Goal: Book appointment/travel/reservation

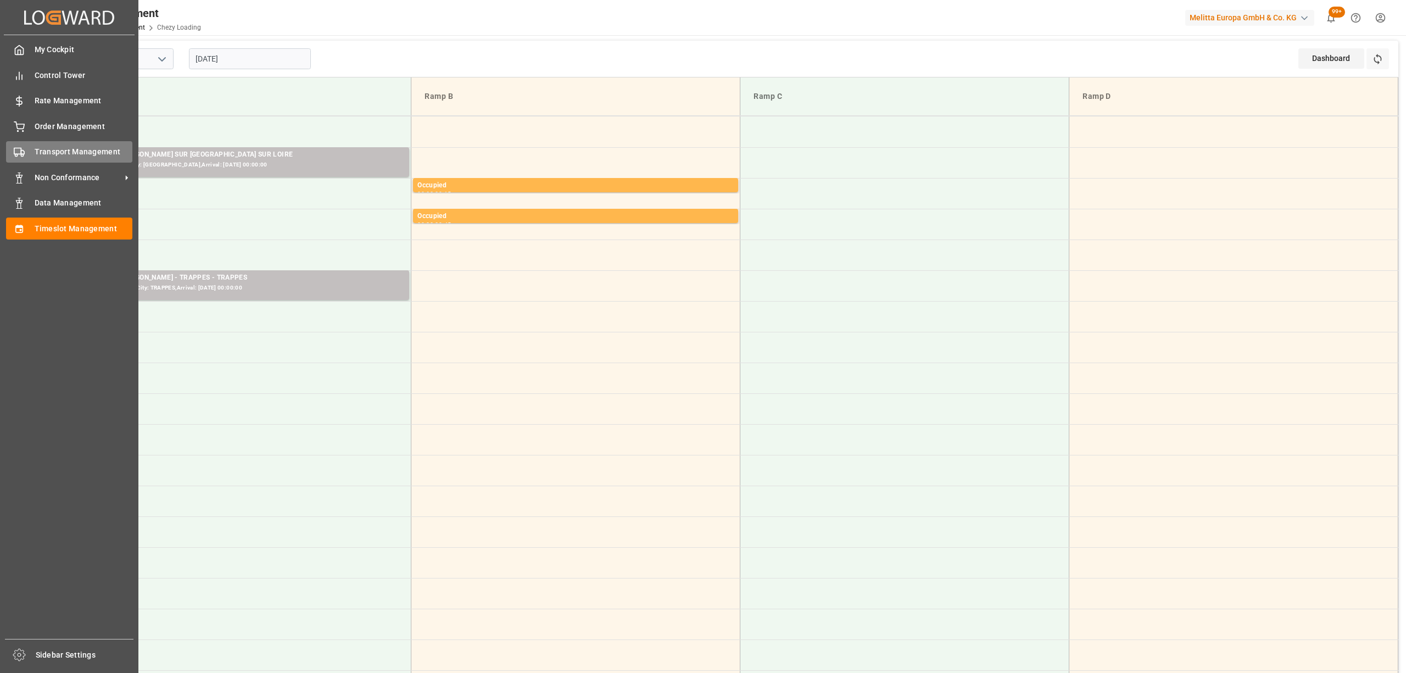
click at [27, 153] on div "Transport Management Transport Management" at bounding box center [69, 151] width 126 height 21
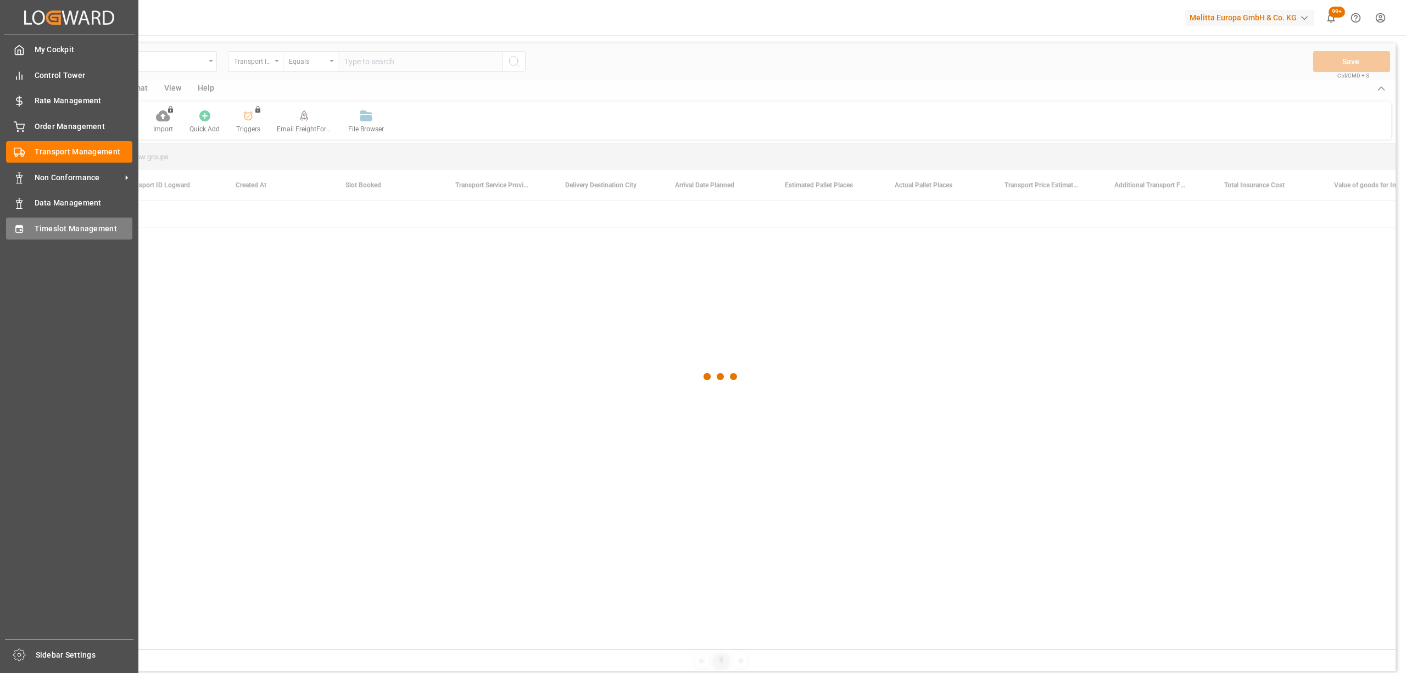
click at [23, 237] on div "Timeslot Management Timeslot Management" at bounding box center [69, 227] width 126 height 21
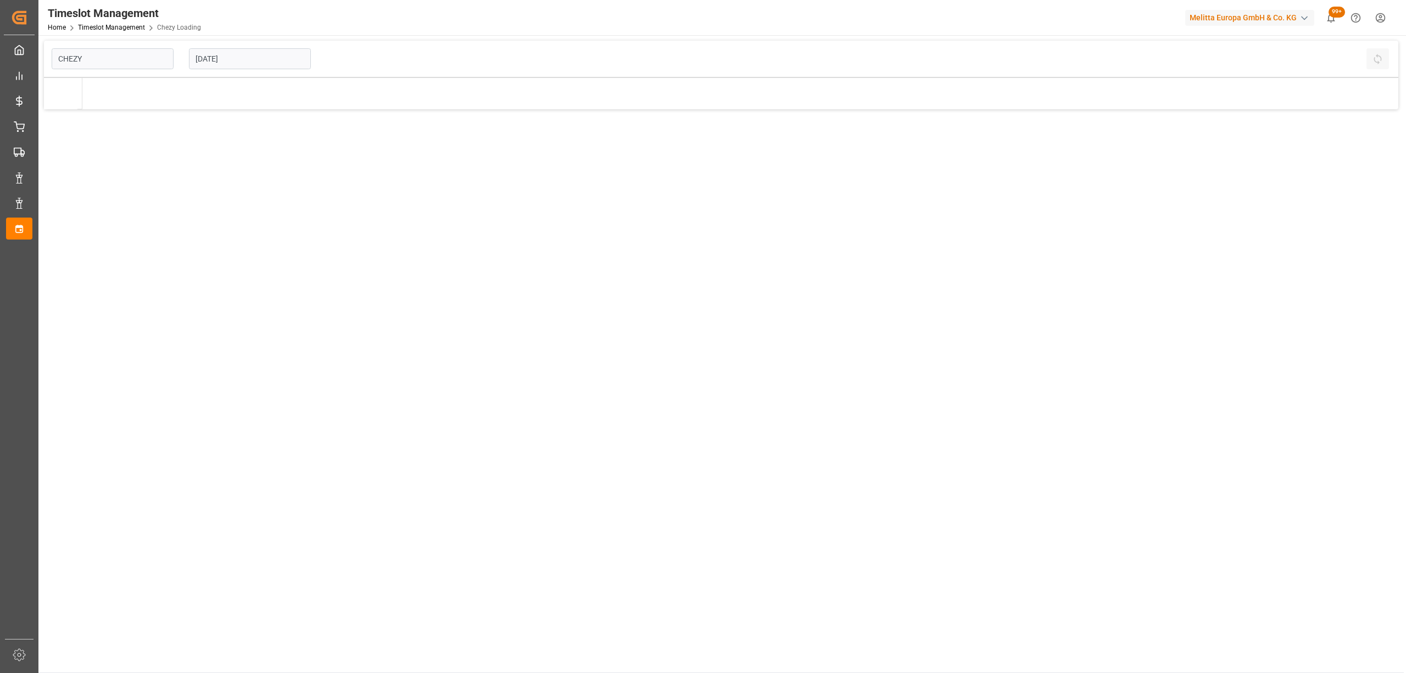
type input "Chezy Loading"
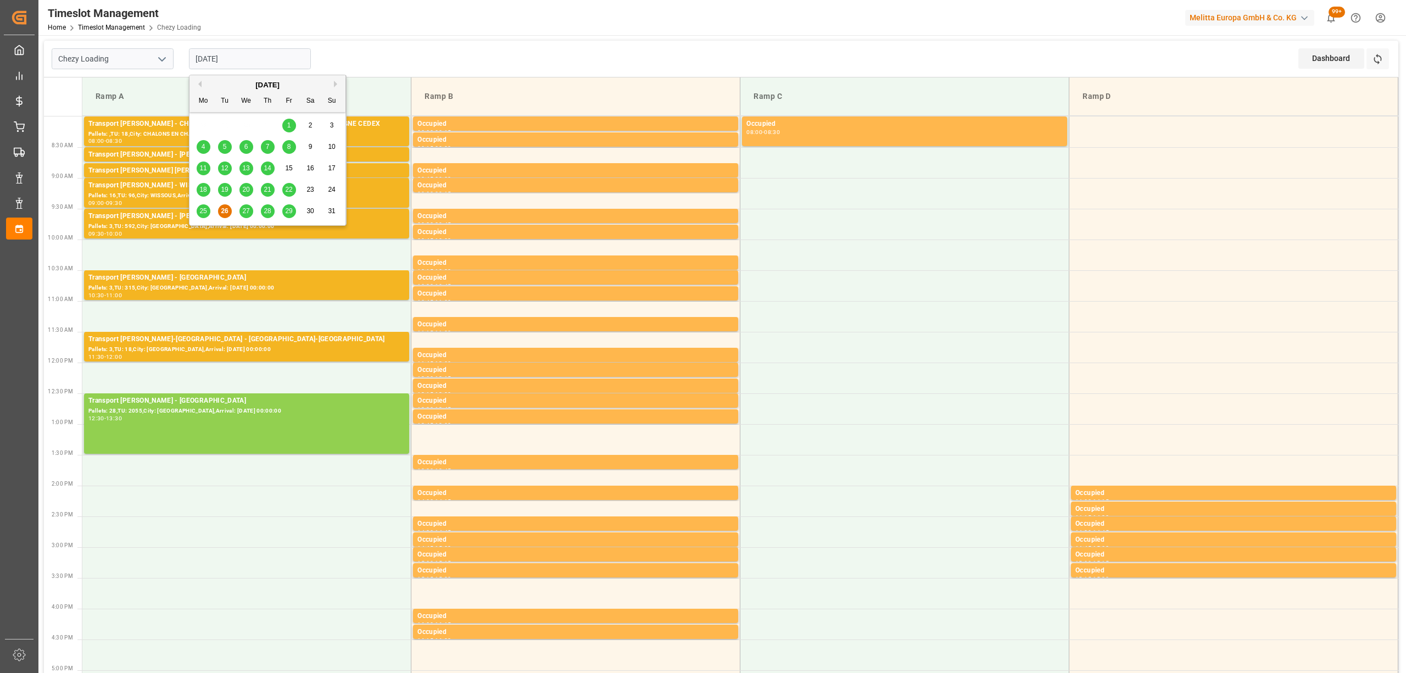
click at [280, 58] on input "[DATE]" at bounding box center [250, 58] width 122 height 21
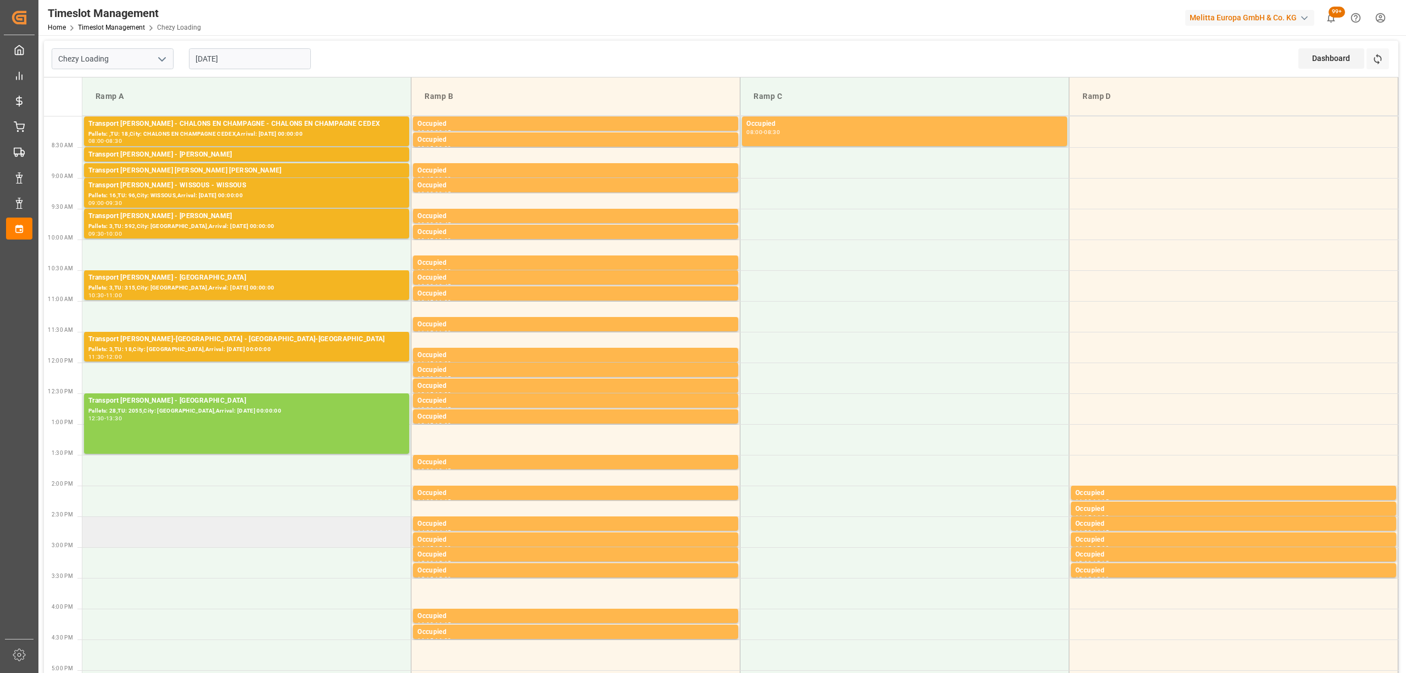
click at [258, 537] on td at bounding box center [246, 531] width 329 height 31
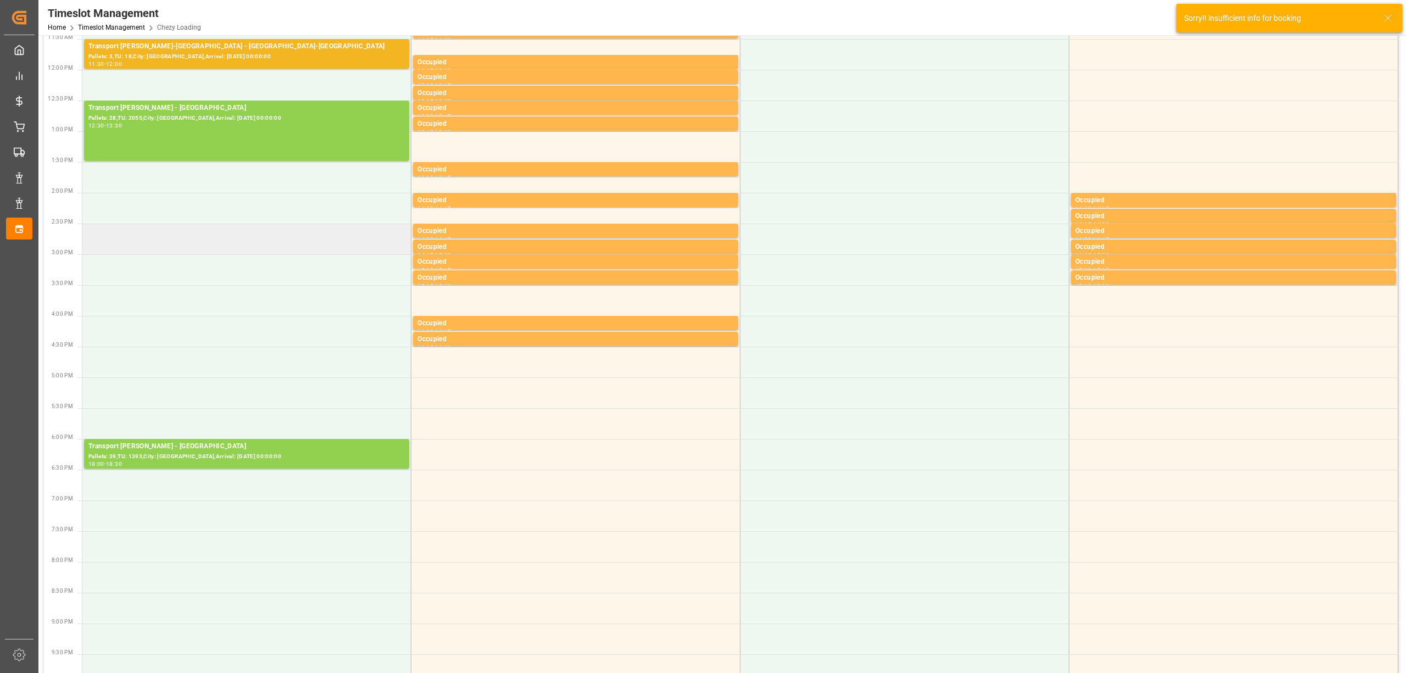
scroll to position [366, 0]
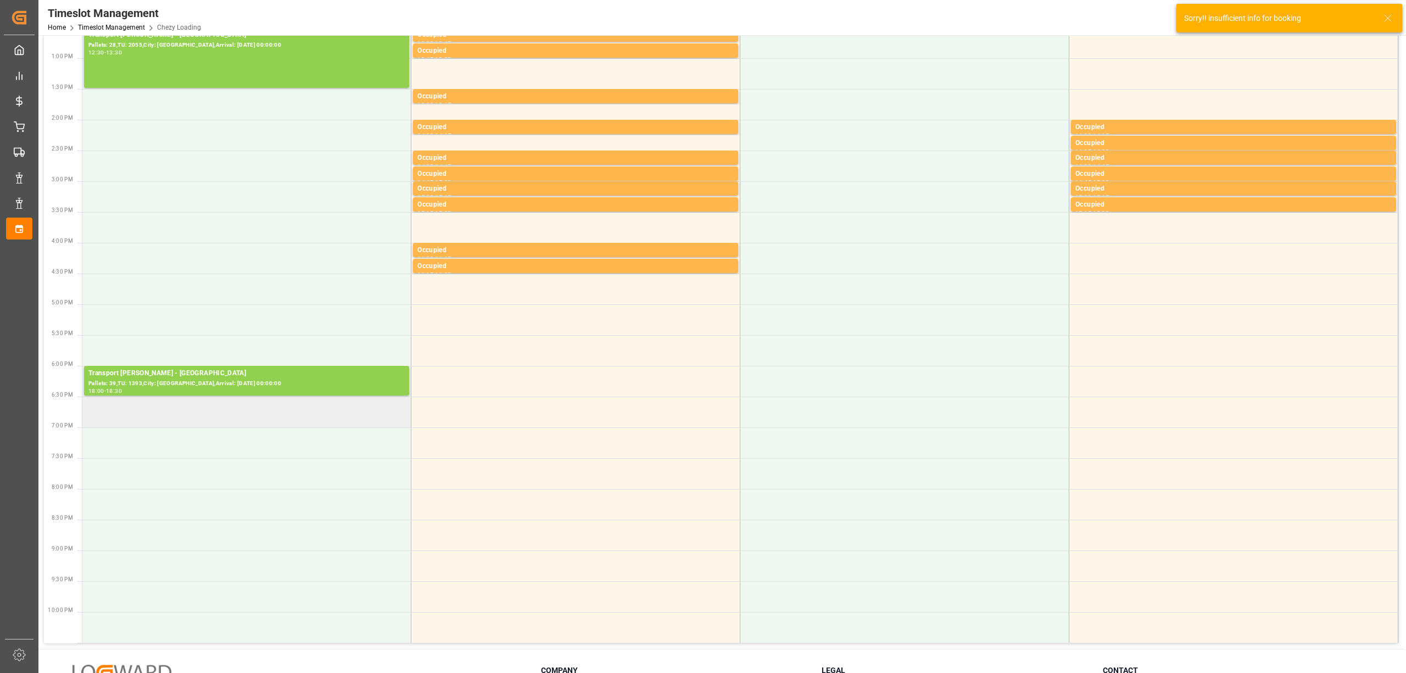
click at [272, 399] on td at bounding box center [246, 412] width 329 height 31
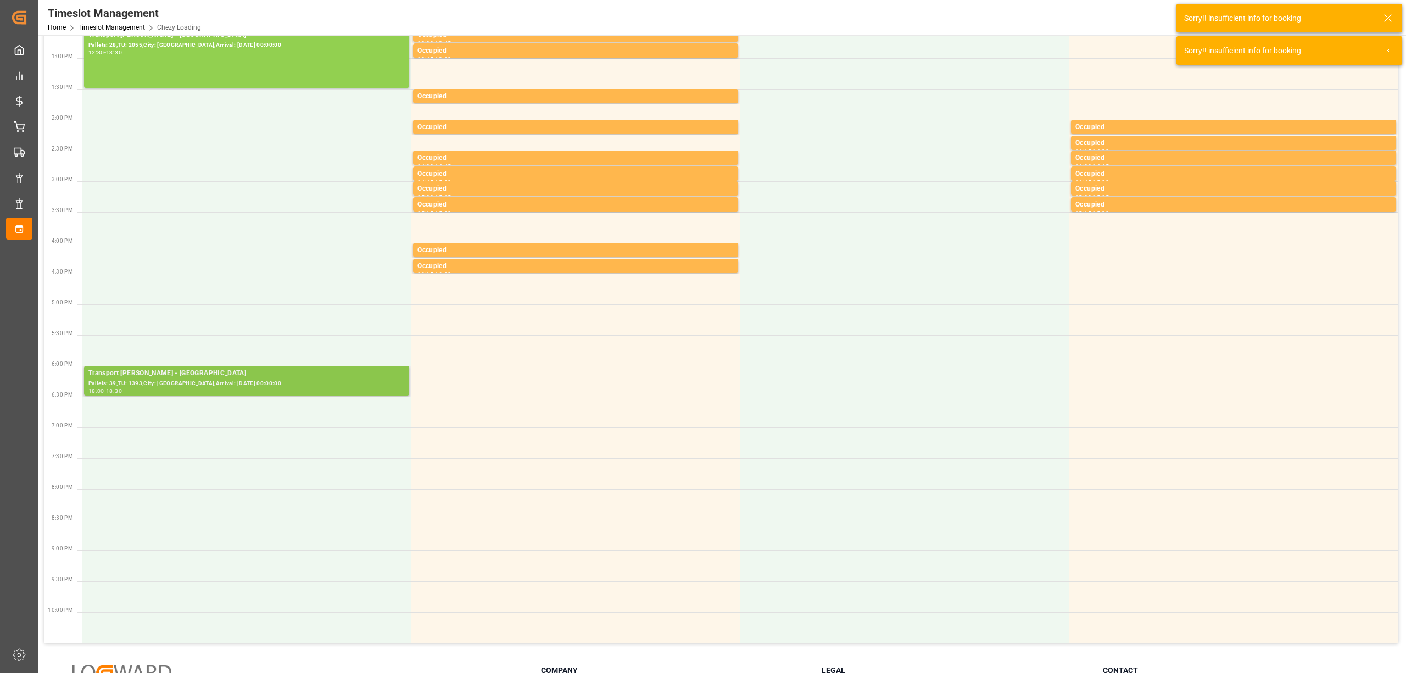
click at [276, 384] on div "Pallets: 39,TU: 1393,City: [GEOGRAPHIC_DATA],Arrival: [DATE] 00:00:00" at bounding box center [246, 383] width 316 height 9
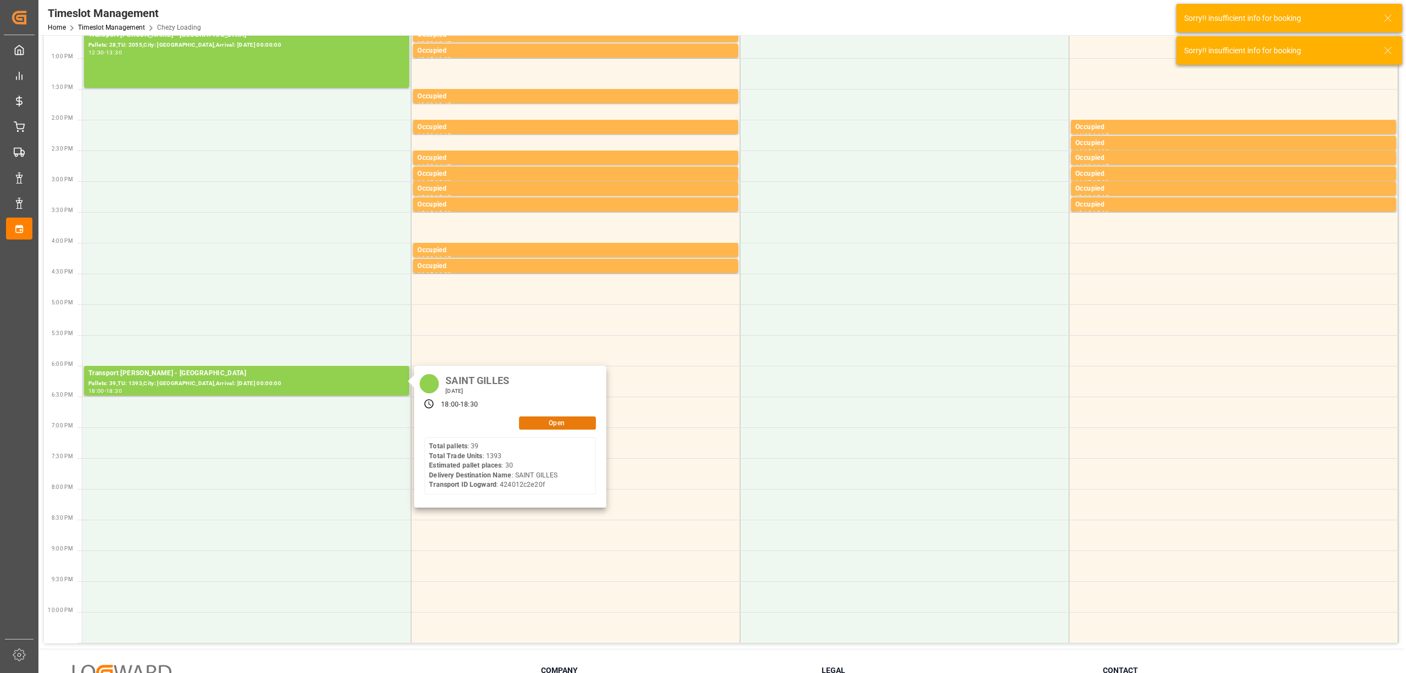
click at [561, 422] on button "Open" at bounding box center [557, 422] width 77 height 13
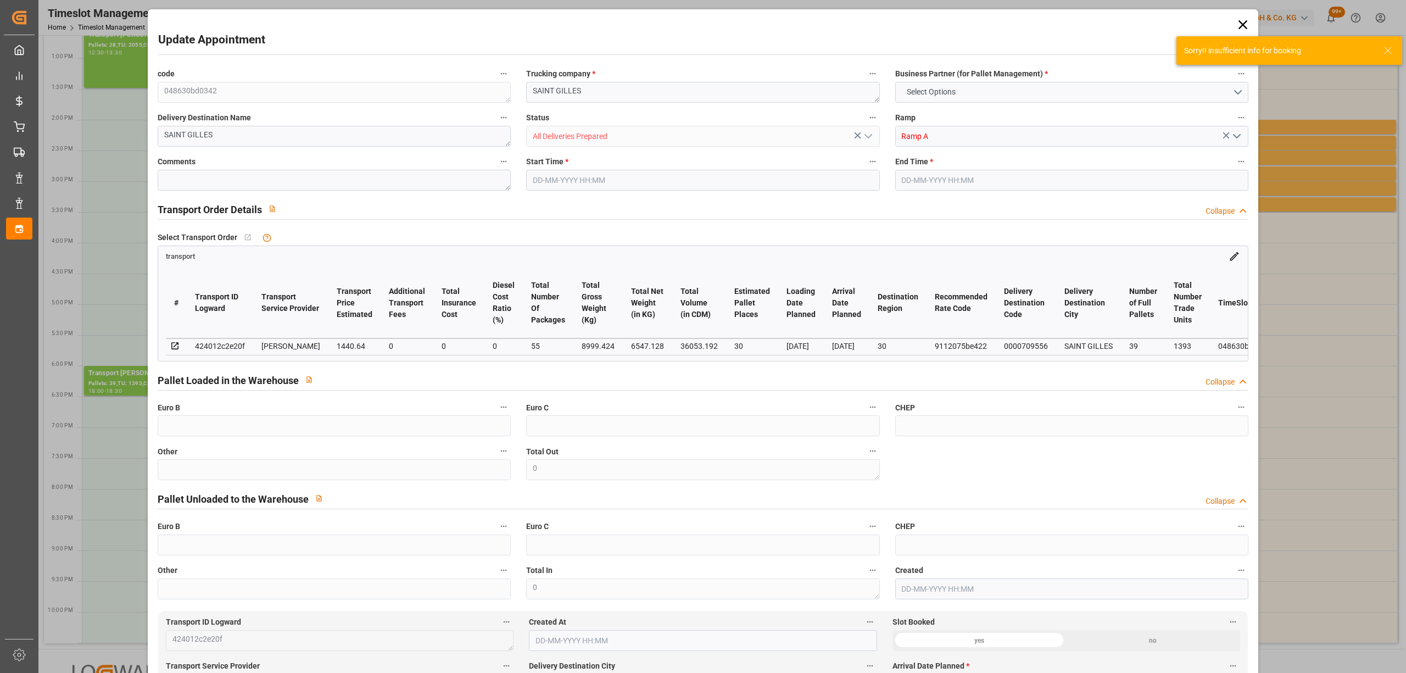
type input "30"
type input "1440.64"
type input "0"
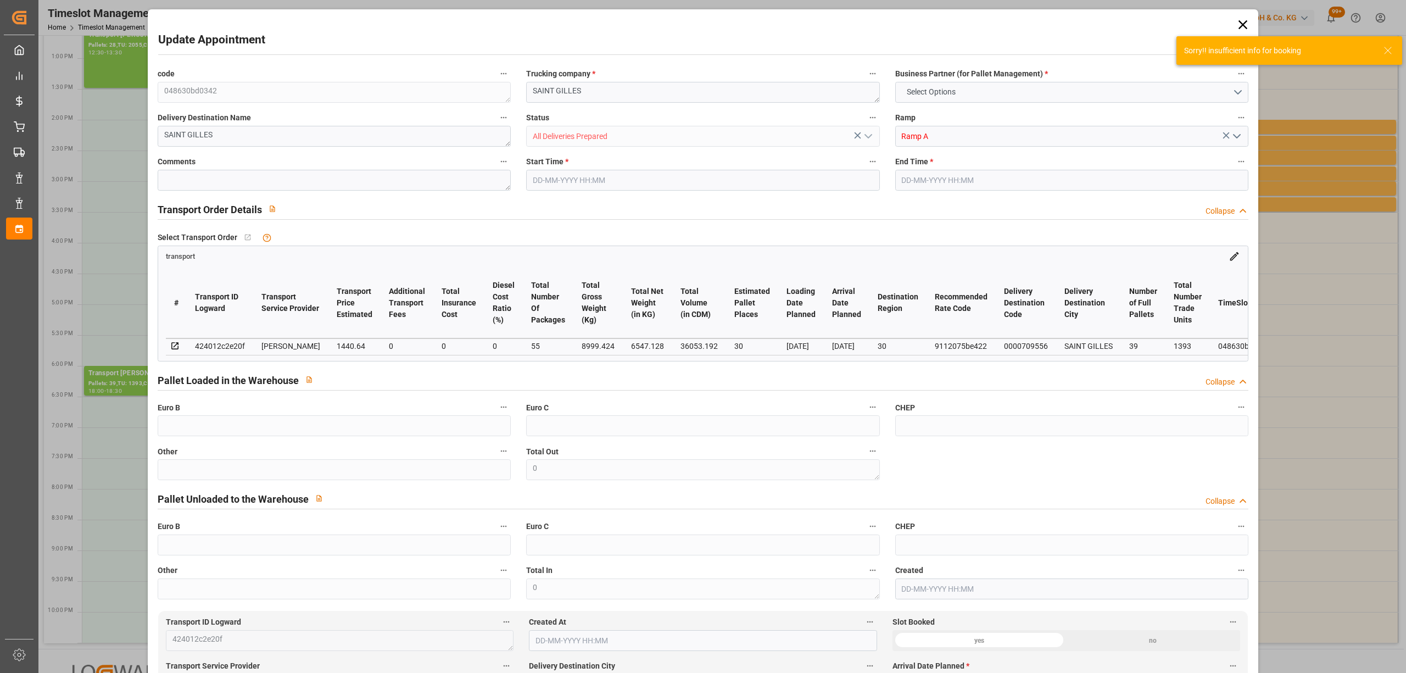
type input "1382.2941"
type input "-58.3459"
type input "55"
type input "6547.128"
type input "10790.912"
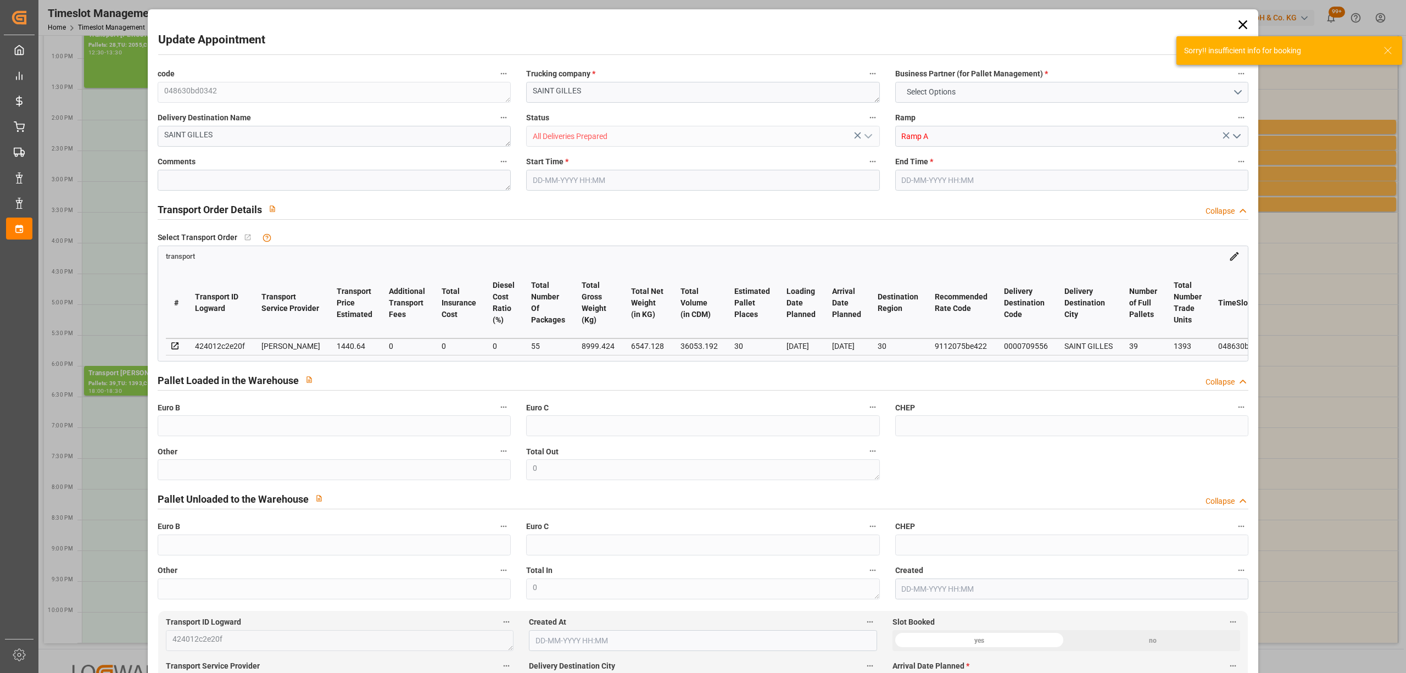
type input "36053.192"
type input "30"
type input "39"
type input "1393"
type input "57"
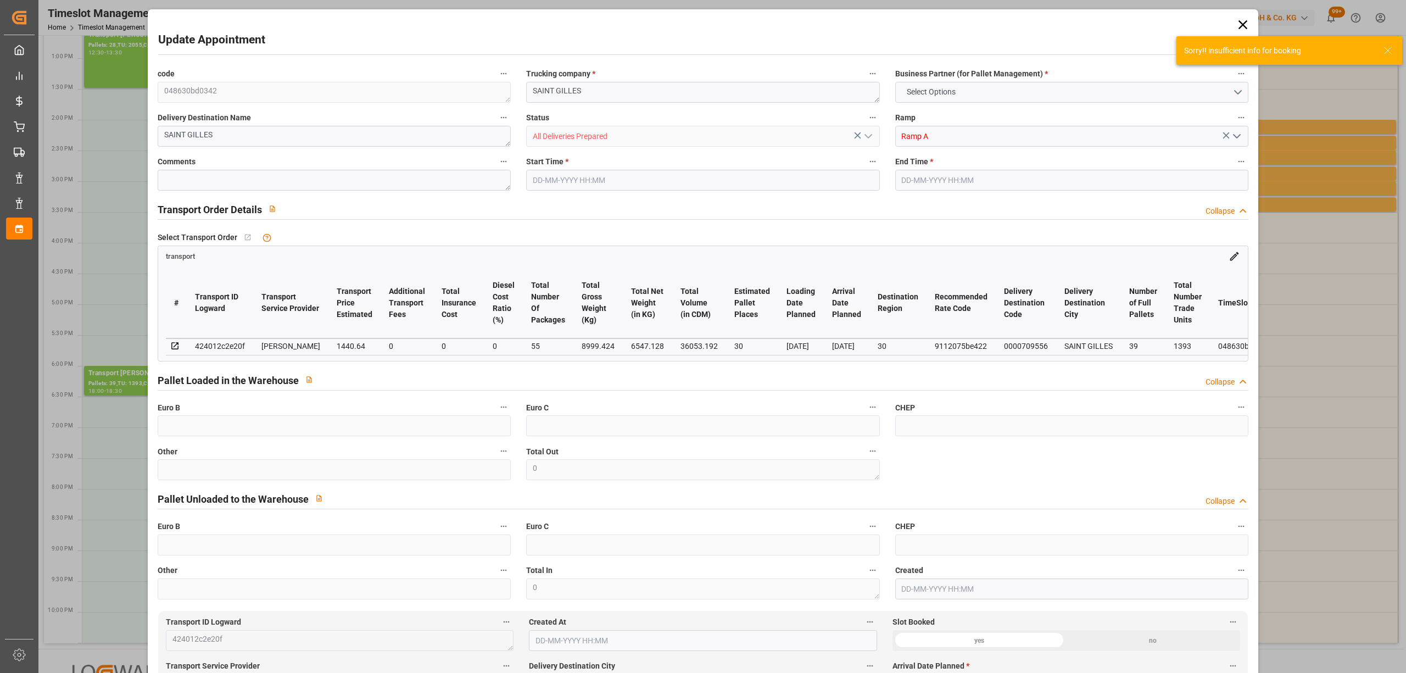
type input "101"
type input "8999.424"
type input "0"
type input "4710.8598"
type input "0"
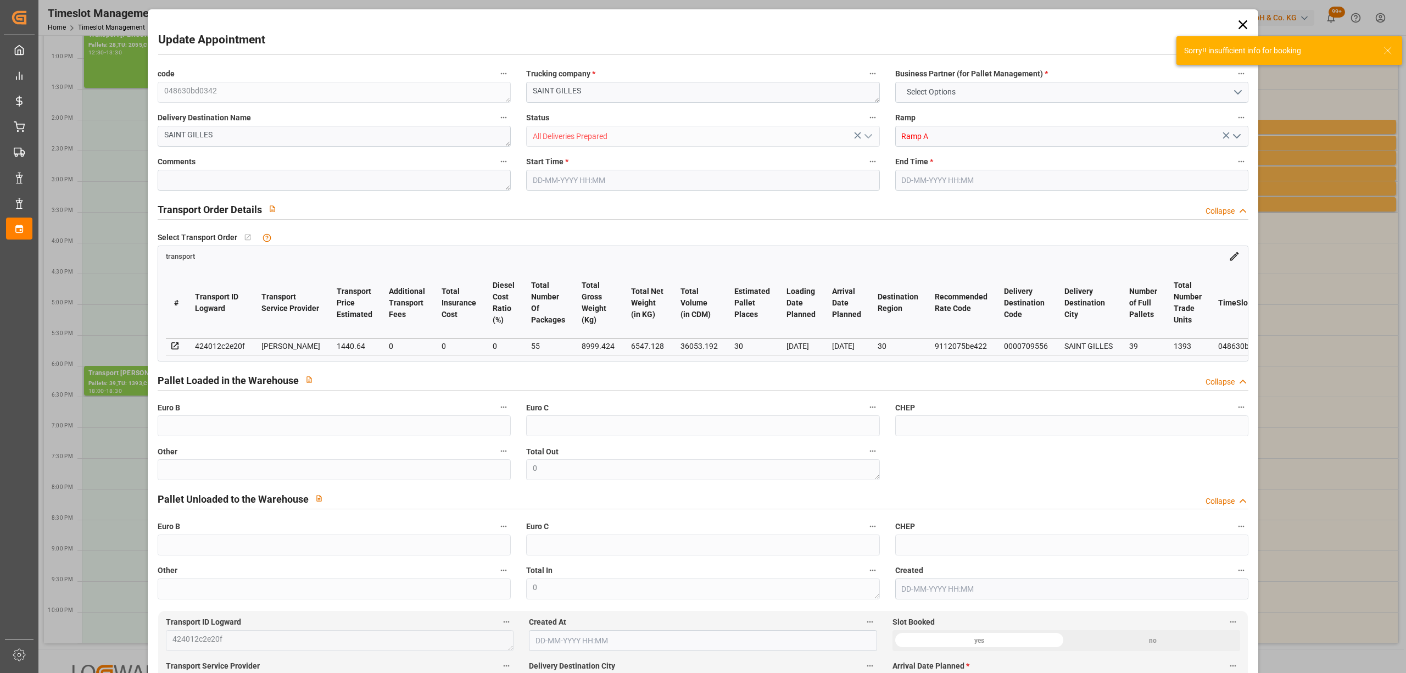
type input "0"
type input "21"
type input "35"
type input "[DATE] 18:00"
type input "[DATE] 18:30"
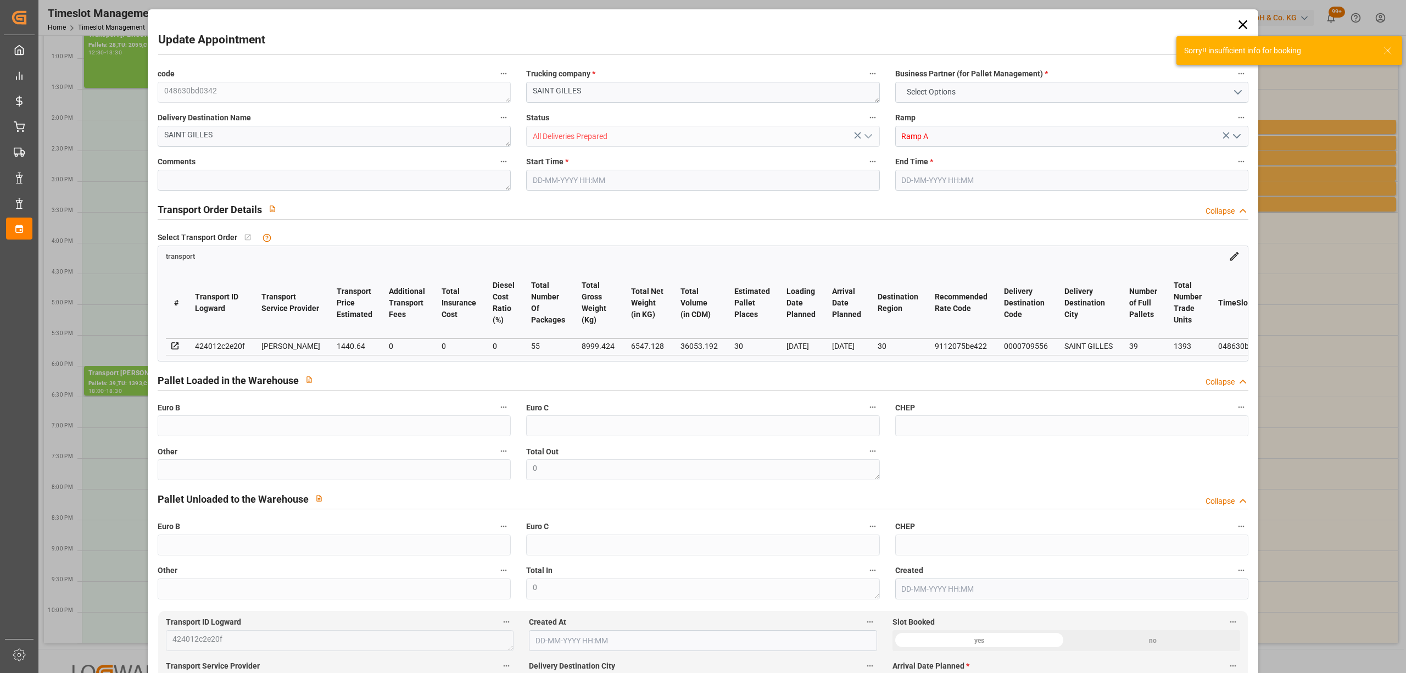
type input "[DATE] 16:18"
type input "[DATE] 11:52"
type input "[DATE]"
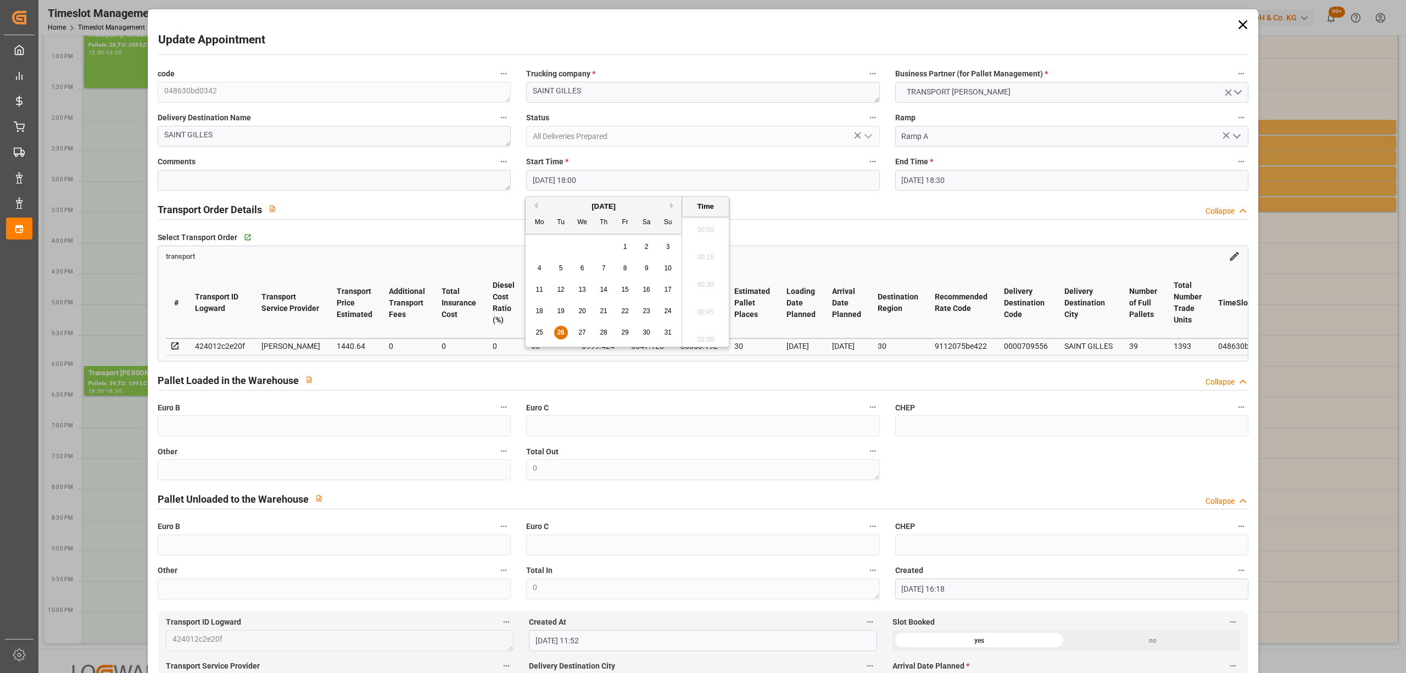
click at [569, 182] on input "[DATE] 18:00" at bounding box center [702, 180] width 353 height 21
click at [555, 335] on div "26" at bounding box center [561, 332] width 14 height 13
click at [705, 280] on li "14:00" at bounding box center [705, 281] width 47 height 27
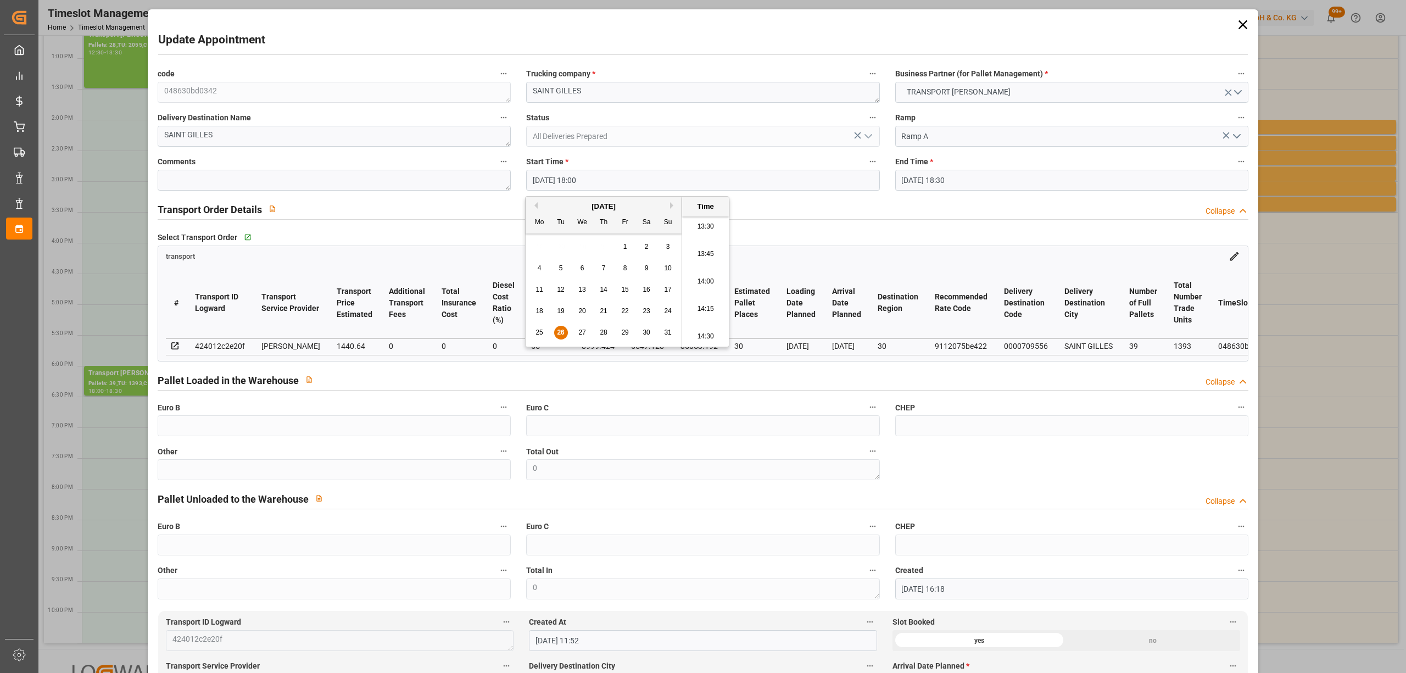
type input "[DATE] 14:00"
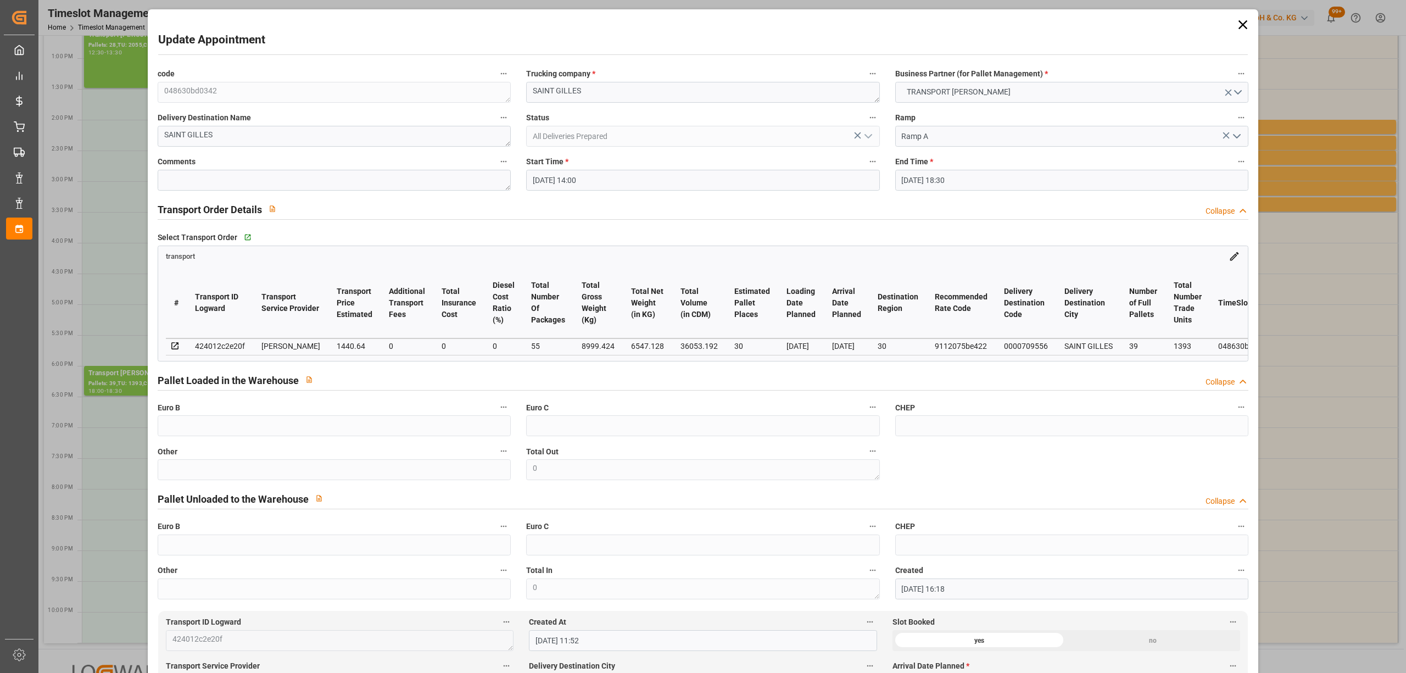
click at [930, 174] on input "[DATE] 18:30" at bounding box center [1071, 180] width 353 height 21
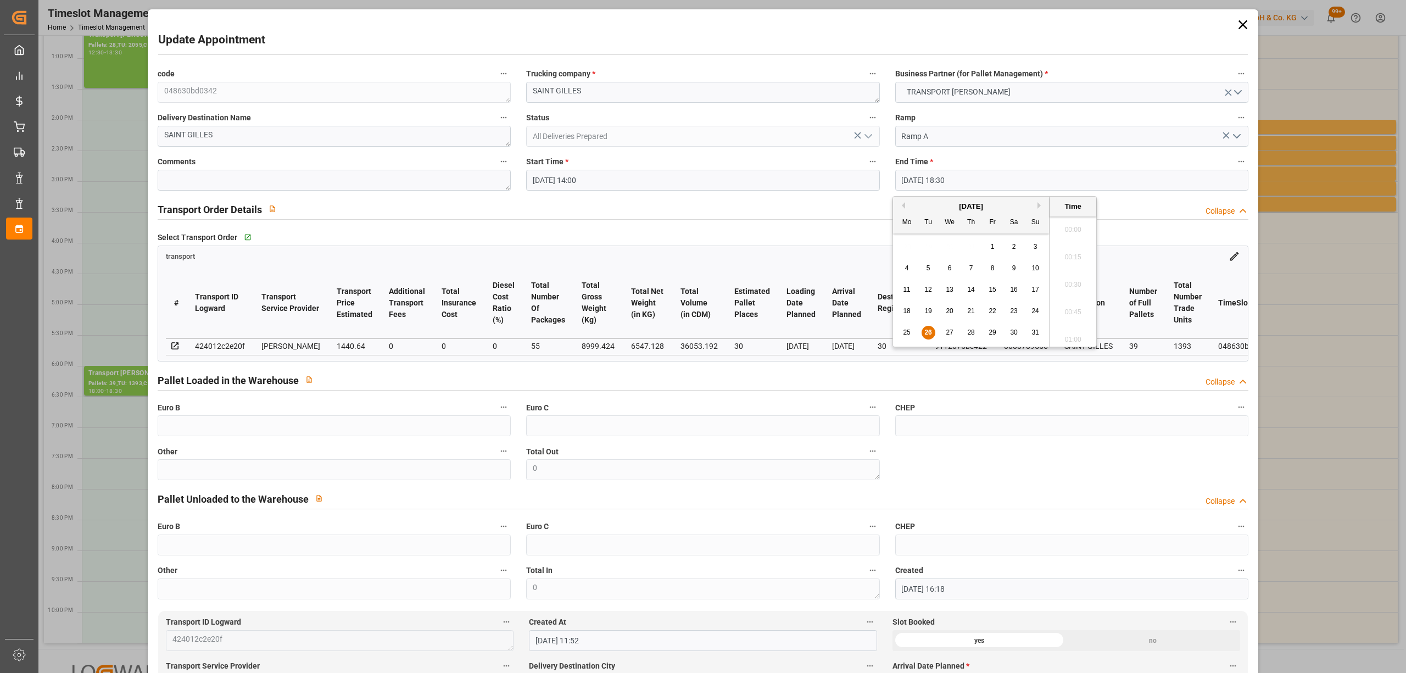
scroll to position [1980, 0]
drag, startPoint x: 926, startPoint y: 334, endPoint x: 947, endPoint y: 325, distance: 23.2
click at [927, 334] on span "26" at bounding box center [927, 332] width 7 height 8
click at [1076, 278] on li "14:30" at bounding box center [1072, 281] width 47 height 27
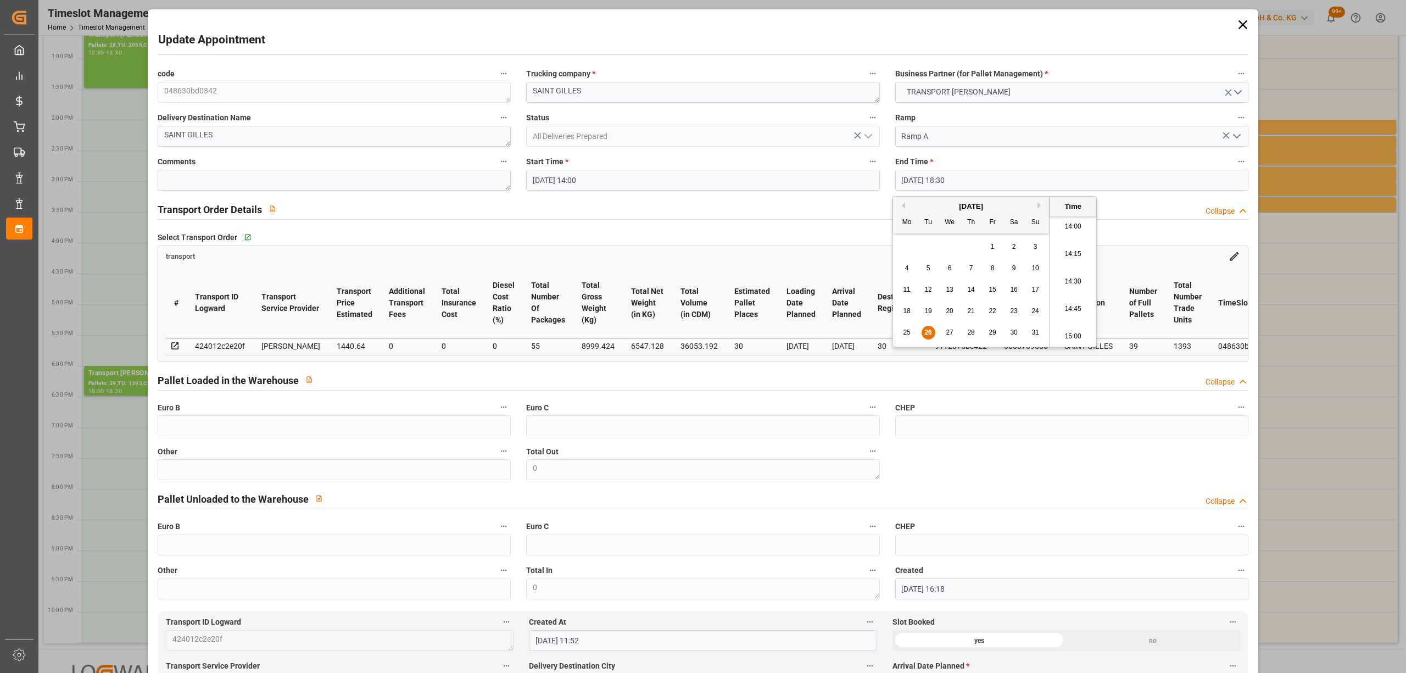
type input "[DATE] 14:30"
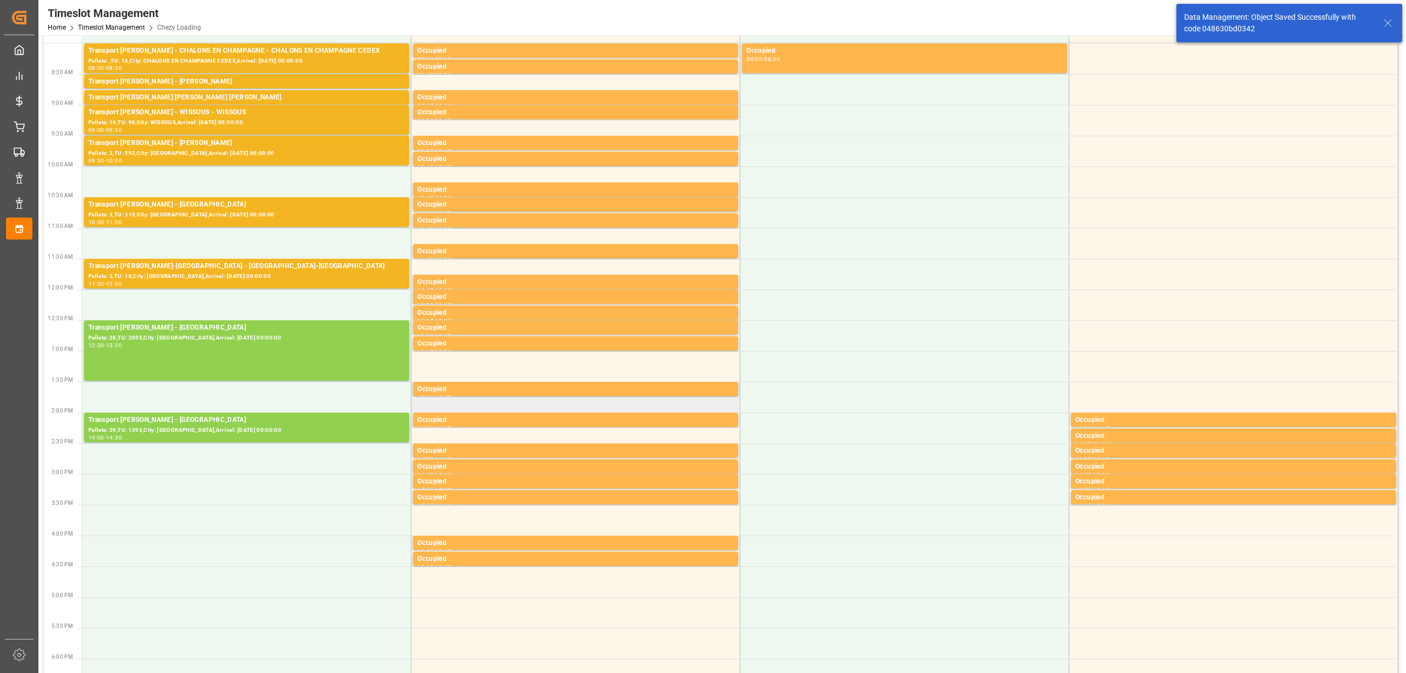
scroll to position [0, 0]
